Goal: Task Accomplishment & Management: Manage account settings

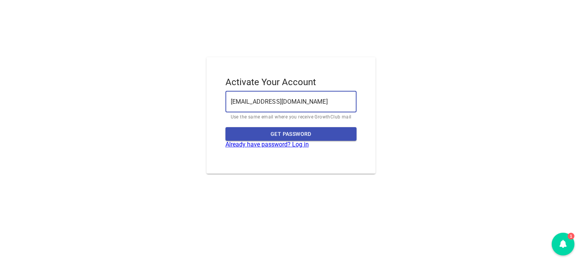
type input "skky5687@gmail.com"
click at [225, 127] on button "Get Password" at bounding box center [290, 134] width 131 height 14
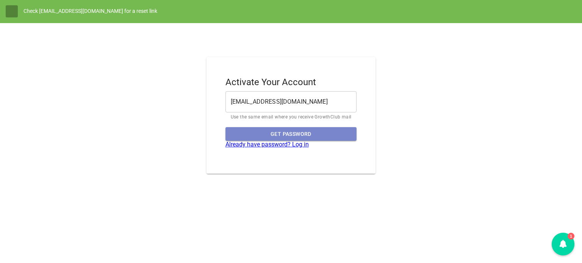
click at [304, 137] on span "Get Password" at bounding box center [290, 134] width 119 height 9
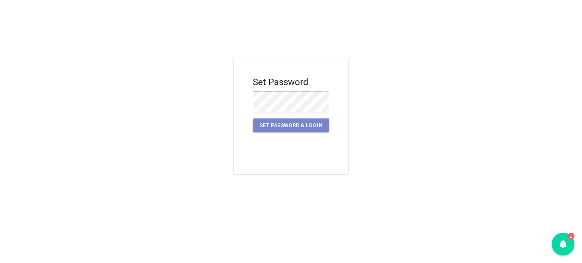
click at [295, 127] on span "Set Password & Login" at bounding box center [291, 125] width 64 height 9
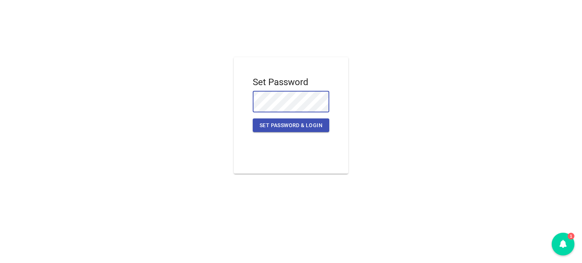
click at [253, 119] on button "Set Password & Login" at bounding box center [291, 126] width 77 height 14
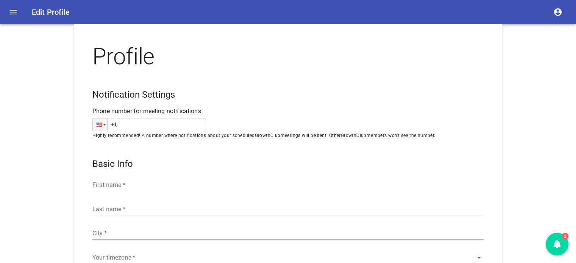
type input "Asia/Singapore"
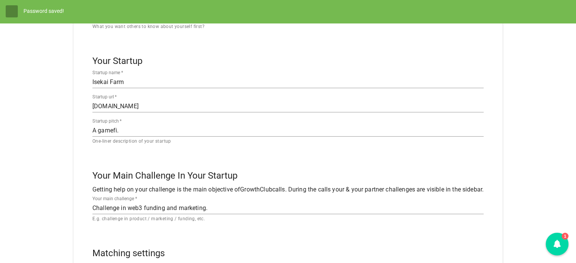
scroll to position [265, 0]
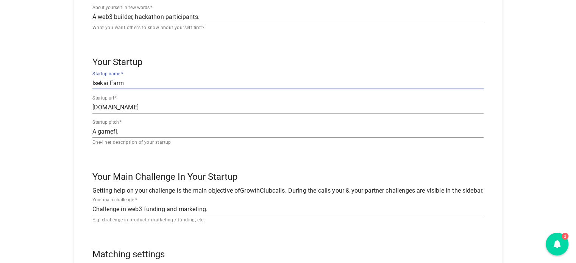
drag, startPoint x: 126, startPoint y: 87, endPoint x: 0, endPoint y: 81, distance: 125.9
click at [0, 81] on div "Profile Notification Settings Phone number for meeting notifications Phone +60 …" at bounding box center [288, 93] width 576 height 668
type input "YOLO Protocol"
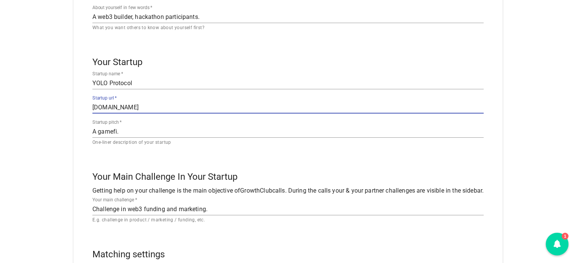
click at [19, 100] on div "Profile Notification Settings Phone number for meeting notifications Phone +60 …" at bounding box center [288, 93] width 576 height 668
paste input "https://yolo.wtf/"
type input "https://yolo.wtf/"
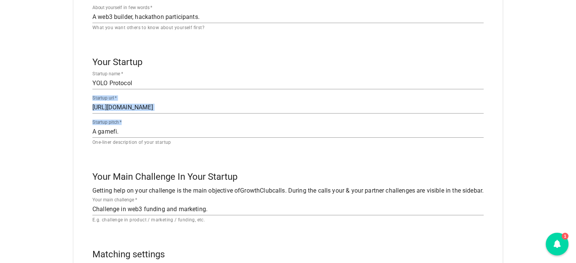
drag, startPoint x: 122, startPoint y: 127, endPoint x: 16, endPoint y: 120, distance: 106.3
click at [16, 120] on div "Profile Notification Settings Phone number for meeting notifications Phone +60 …" at bounding box center [288, 93] width 576 height 668
click at [142, 138] on div "A gamefi. x" at bounding box center [287, 132] width 391 height 12
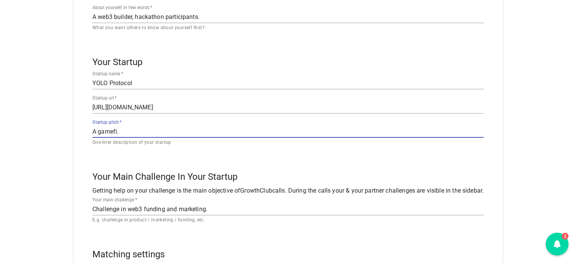
click at [123, 133] on textarea "A gamefi." at bounding box center [287, 131] width 391 height 7
paste textarea "Trade synthetic assets with leverage in @Uniswap V4"
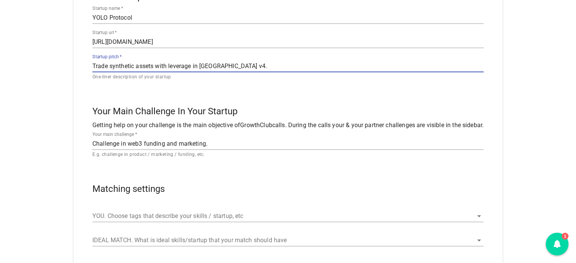
scroll to position [341, 0]
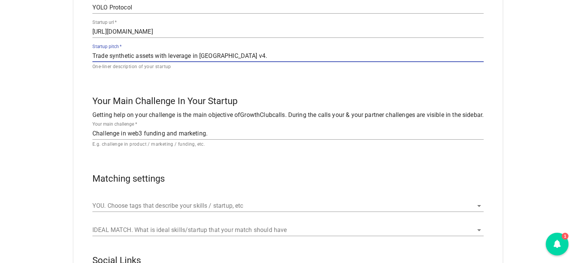
type textarea "Trade synthetic assets with leverage in Uniswap v4."
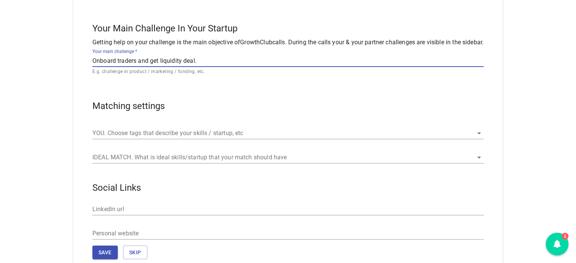
scroll to position [417, 0]
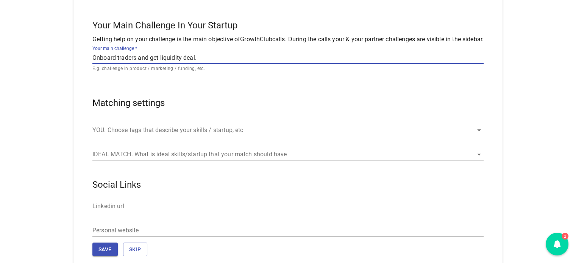
type textarea "Onboard traders and get liquidity deal."
click at [220, 129] on input "YOU. Choose tags that describe your skills / startup, etc" at bounding box center [277, 130] width 370 height 12
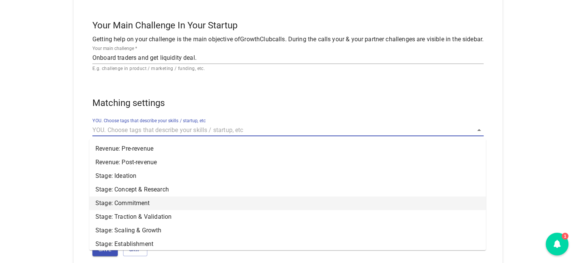
click at [181, 207] on li "Stage: Commitment" at bounding box center [287, 204] width 397 height 14
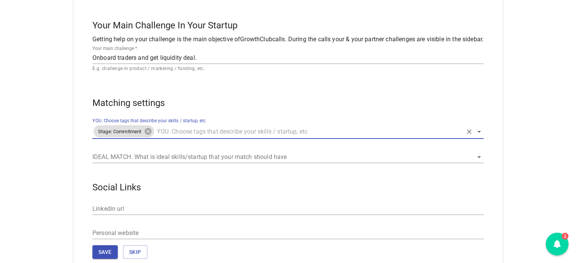
click at [191, 157] on input "IDEAL MATCH. What is ideal skills/startup that your match should have" at bounding box center [277, 157] width 370 height 12
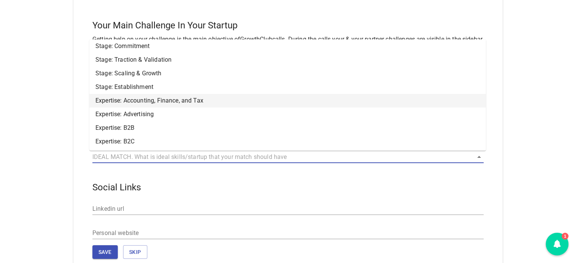
scroll to position [53, 0]
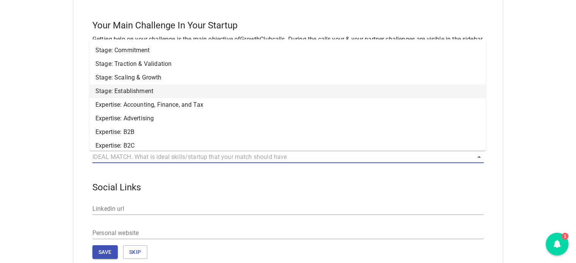
click at [184, 90] on li "Stage: Establishment" at bounding box center [287, 91] width 397 height 14
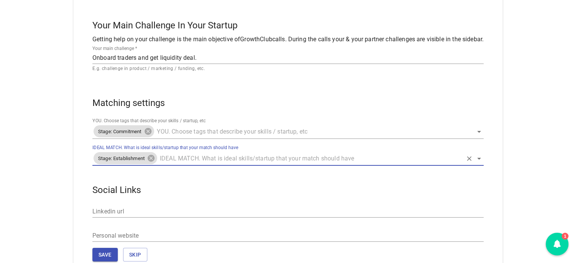
click at [187, 164] on div "Stage: Establishment" at bounding box center [287, 158] width 391 height 15
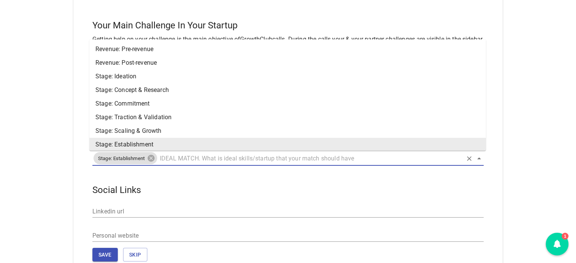
click at [189, 161] on input "IDEAL MATCH. What is ideal skills/startup that your match should have" at bounding box center [310, 158] width 304 height 10
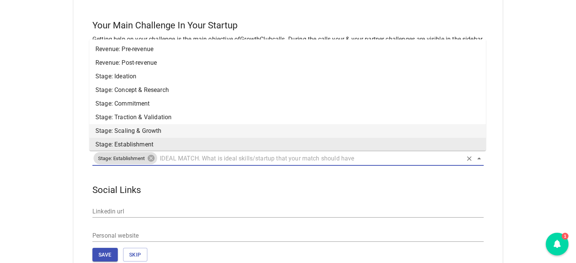
click at [159, 132] on li "Stage: Scaling & Growth" at bounding box center [287, 131] width 397 height 14
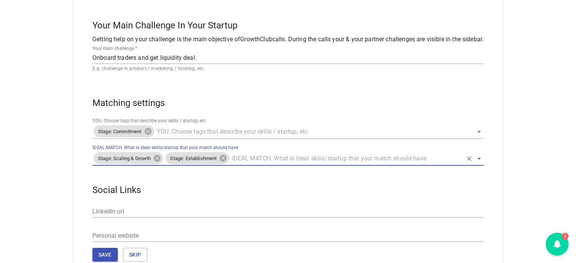
click at [248, 159] on input "IDEAL MATCH. What is ideal skills/startup that your match should have" at bounding box center [346, 158] width 232 height 10
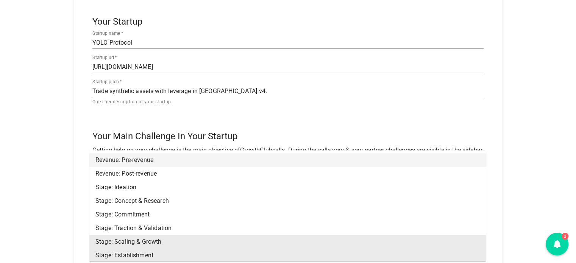
scroll to position [303, 0]
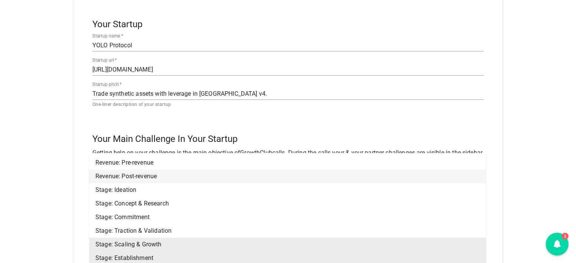
click at [178, 181] on li "Revenue: Post-revenue" at bounding box center [287, 177] width 397 height 14
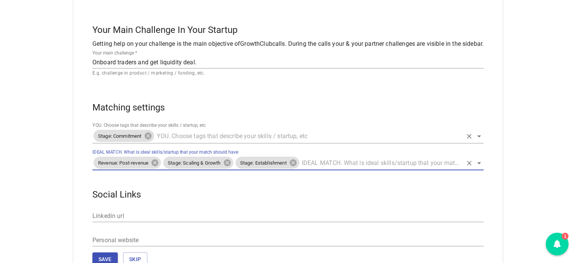
scroll to position [417, 0]
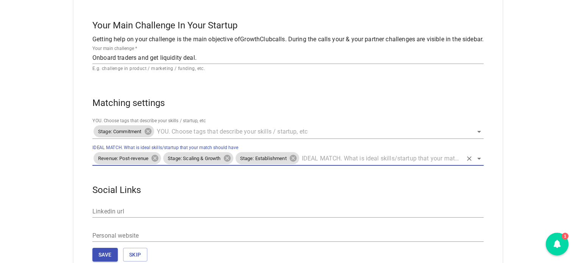
click at [321, 160] on input "IDEAL MATCH. What is ideal skills/startup that your match should have" at bounding box center [381, 158] width 162 height 10
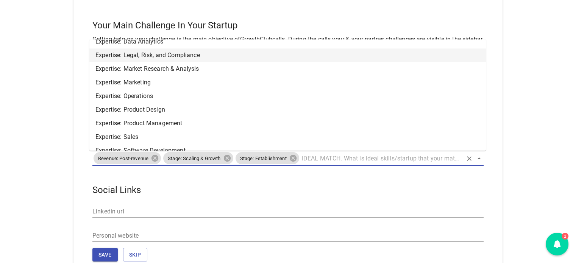
scroll to position [227, 0]
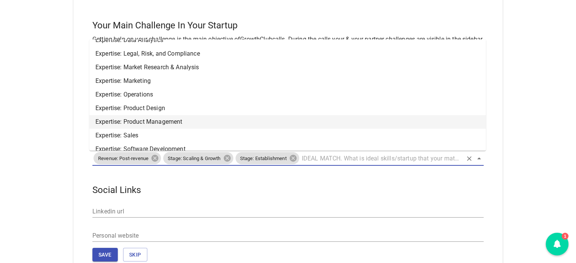
click at [200, 122] on li "Expertise: Product Management" at bounding box center [287, 122] width 397 height 14
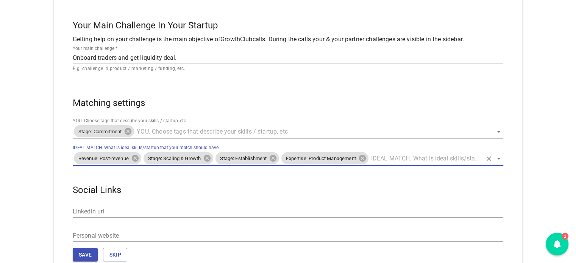
click at [391, 158] on input "IDEAL MATCH. What is ideal skills/startup that your match should have" at bounding box center [426, 158] width 113 height 10
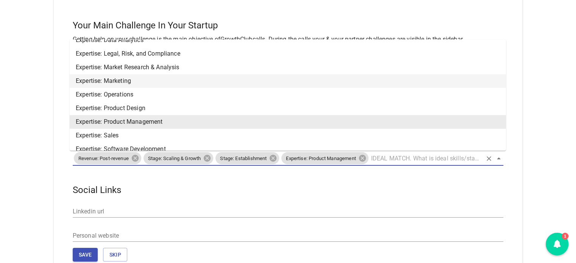
click at [145, 86] on li "Expertise: Marketing" at bounding box center [288, 81] width 436 height 14
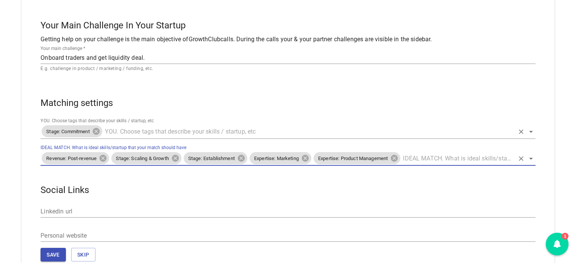
click at [153, 132] on input "YOU. Choose tags that describe your skills / startup, etc" at bounding box center [308, 132] width 411 height 10
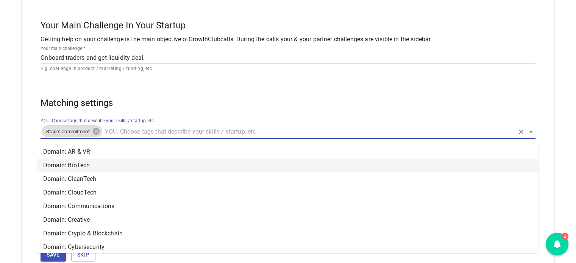
scroll to position [417, 0]
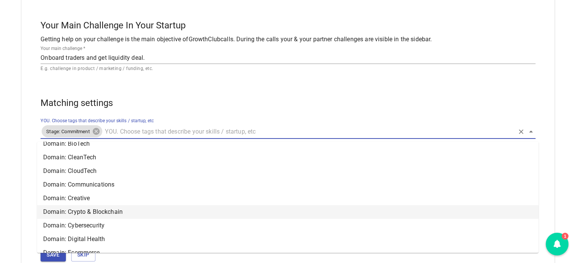
click at [139, 216] on li "Domain: Crypto & Blockchain" at bounding box center [287, 212] width 501 height 14
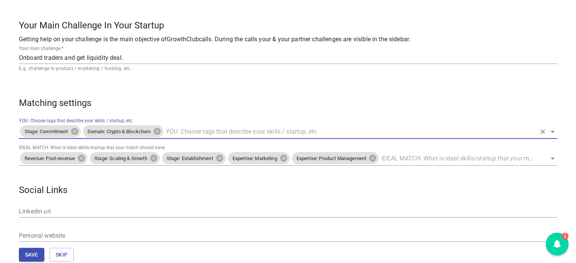
click at [192, 134] on input "YOU. Choose tags that describe your skills / startup, etc" at bounding box center [350, 132] width 372 height 10
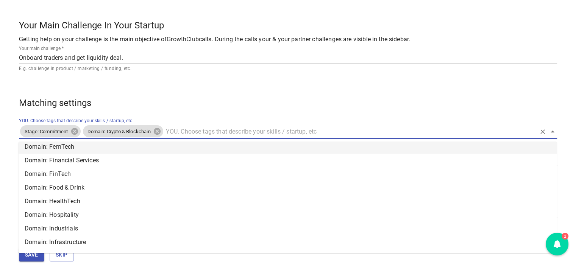
scroll to position [606, 0]
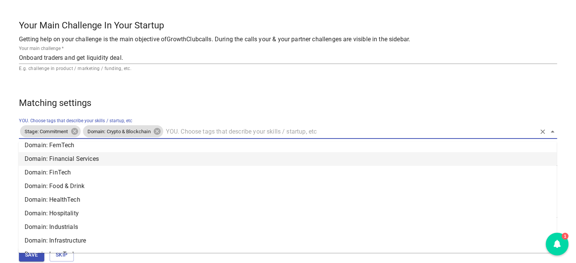
click at [114, 162] on li "Domain: Financial Services" at bounding box center [288, 159] width 538 height 14
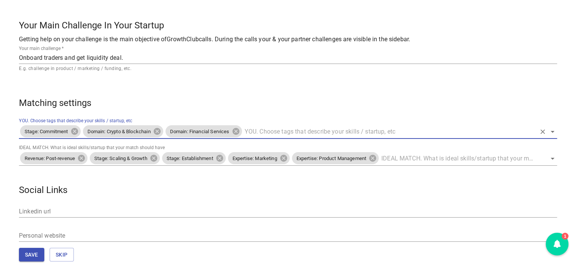
click at [252, 127] on input "YOU. Choose tags that describe your skills / startup, etc" at bounding box center [389, 132] width 293 height 10
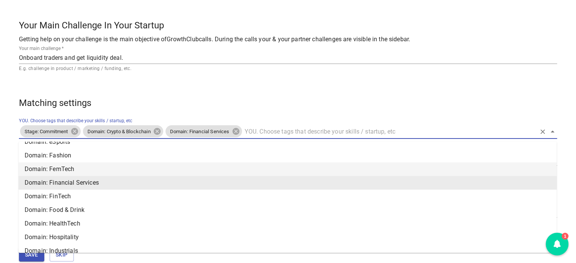
scroll to position [584, 0]
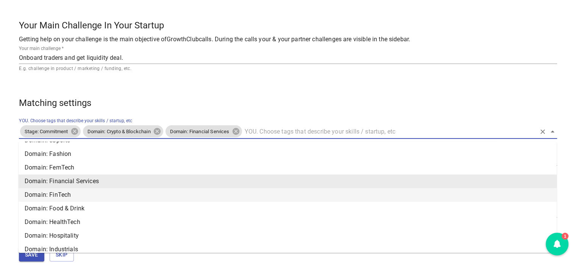
click at [97, 194] on li "Domain: FinTech" at bounding box center [288, 195] width 538 height 14
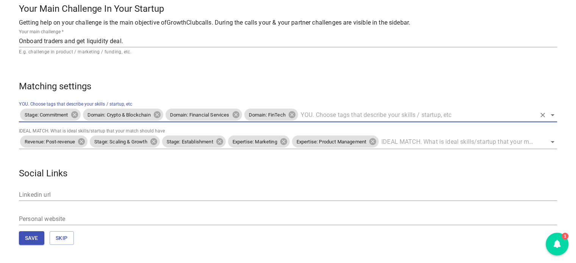
scroll to position [435, 0]
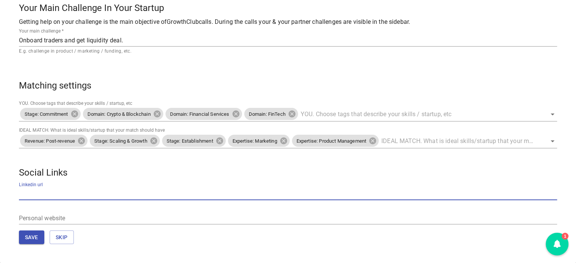
click at [68, 193] on input "url" at bounding box center [288, 194] width 538 height 12
paste input "https://www.linkedin.com/in/sky-yap"
type input "https://www.linkedin.com/in/sky-yap"
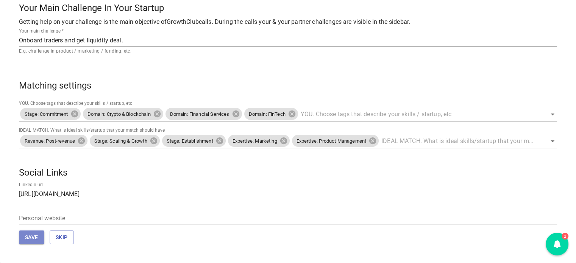
click at [29, 237] on span "Save" at bounding box center [31, 237] width 13 height 9
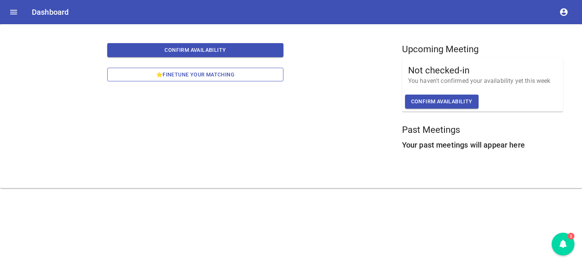
click at [203, 77] on span "⭐Finetune your matching" at bounding box center [195, 74] width 164 height 9
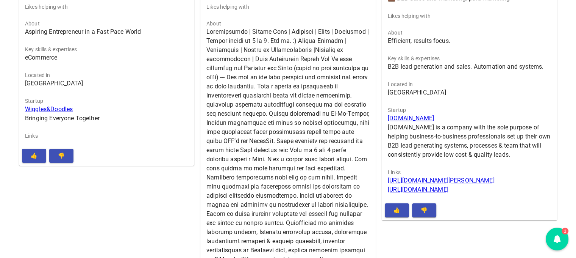
scroll to position [2878, 0]
